Goal: Task Accomplishment & Management: Manage account settings

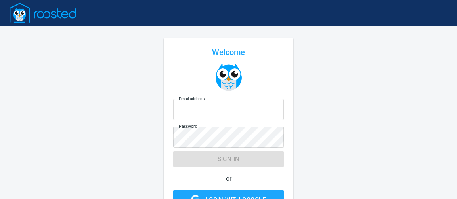
type input "[EMAIL_ADDRESS][DOMAIN_NAME]"
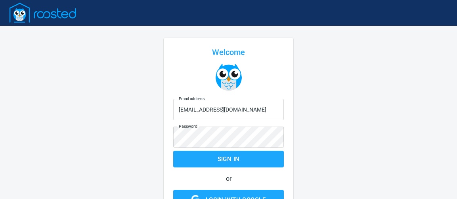
click at [234, 158] on form "Email address [EMAIL_ADDRESS][DOMAIN_NAME] Email address Password Password Sign…" at bounding box center [228, 166] width 110 height 140
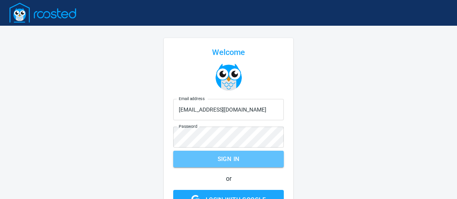
click at [221, 159] on span "Sign in" at bounding box center [228, 159] width 93 height 10
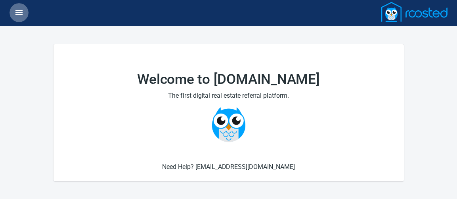
click at [22, 12] on icon "button" at bounding box center [18, 12] width 7 height 5
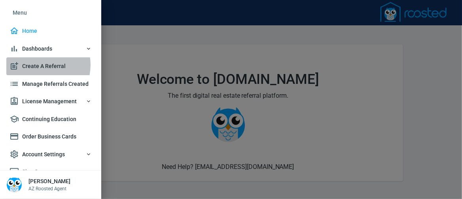
click at [40, 65] on span "Create A Referral" at bounding box center [51, 66] width 82 height 10
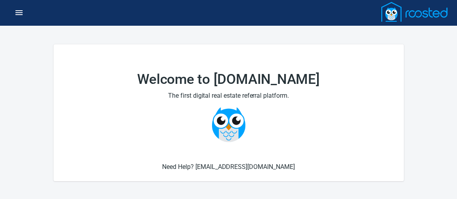
click at [16, 11] on icon "button" at bounding box center [18, 12] width 7 height 5
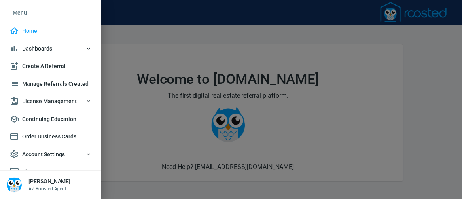
click at [28, 84] on span "Manage Referrals Created" at bounding box center [51, 84] width 82 height 10
